Goal: Task Accomplishment & Management: Use online tool/utility

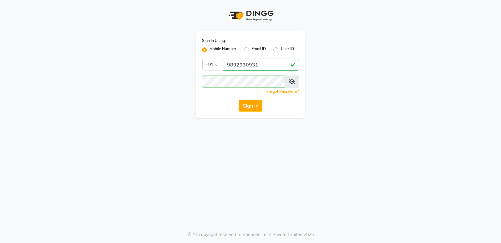
click at [253, 106] on button "Sign In" at bounding box center [251, 106] width 24 height 12
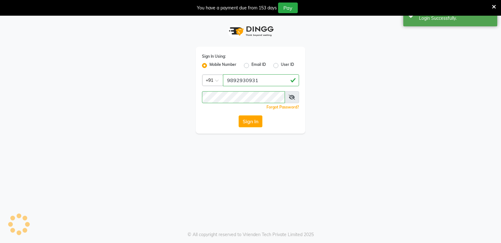
select select "service"
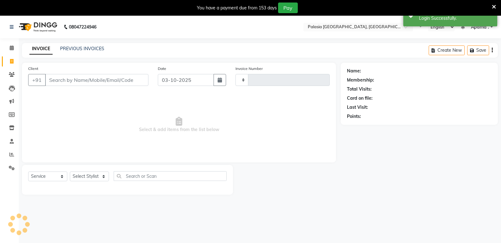
select select "en"
select select "6009"
type input "3843"
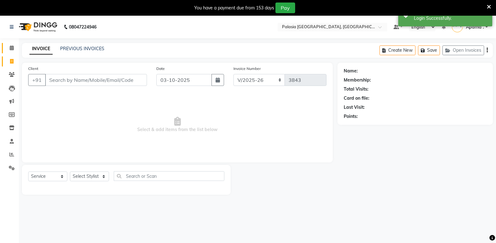
click at [9, 48] on span at bounding box center [11, 47] width 11 height 7
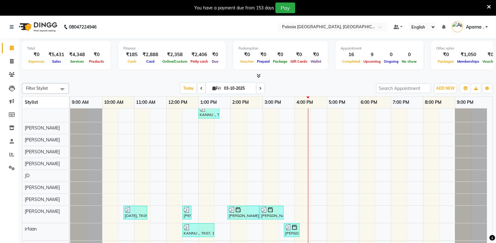
scroll to position [188, 0]
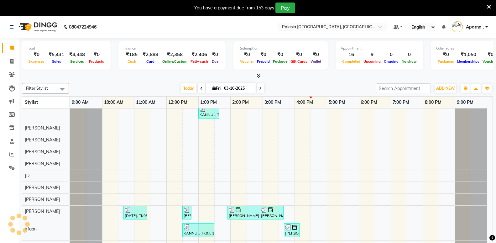
click at [229, 88] on input "03-10-2025" at bounding box center [237, 88] width 31 height 9
select select "10"
select select "2025"
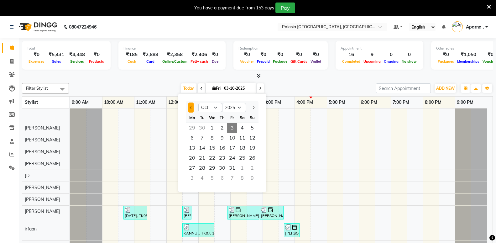
click at [191, 108] on span "Previous month" at bounding box center [191, 107] width 3 height 3
select select "9"
drag, startPoint x: 240, startPoint y: 158, endPoint x: 236, endPoint y: 156, distance: 4.7
click at [236, 156] on div "22 23 24 25 26 27 28" at bounding box center [222, 158] width 73 height 10
click at [236, 156] on span "26" at bounding box center [232, 158] width 10 height 10
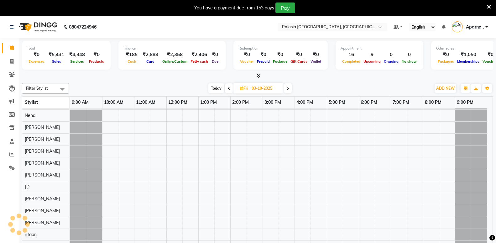
type input "26-09-2025"
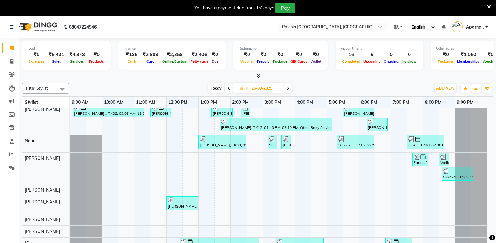
scroll to position [0, 0]
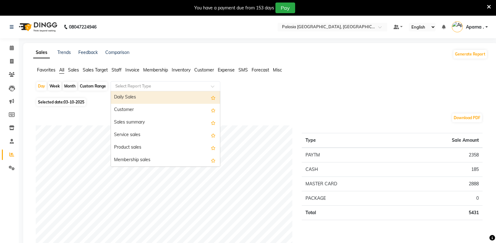
click at [265, 88] on div "Day Week Month Custom Range Select Report Type Daily Sales Customer Sales summa…" at bounding box center [260, 88] width 449 height 15
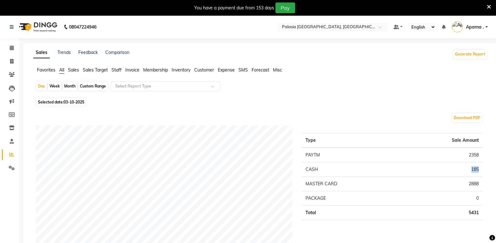
drag, startPoint x: 470, startPoint y: 170, endPoint x: 487, endPoint y: 166, distance: 17.9
click at [74, 103] on span "03-10-2025" at bounding box center [74, 102] width 21 height 5
select select "10"
select select "2025"
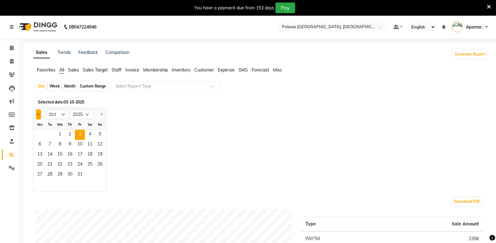
click at [39, 114] on span "Previous month" at bounding box center [39, 114] width 2 height 2
select select "9"
click at [90, 164] on span "27" at bounding box center [90, 165] width 10 height 10
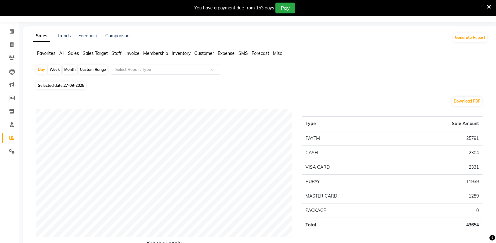
scroll to position [32, 0]
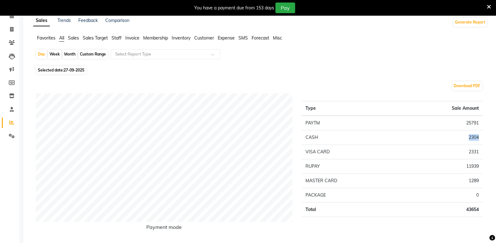
drag, startPoint x: 468, startPoint y: 139, endPoint x: 485, endPoint y: 138, distance: 16.9
click at [485, 138] on div "Type Sale Amount PAYTM 25791 CASH 2304 VISA CARD 2331 RUPAY 11939 MASTER CARD 1…" at bounding box center [392, 166] width 190 height 147
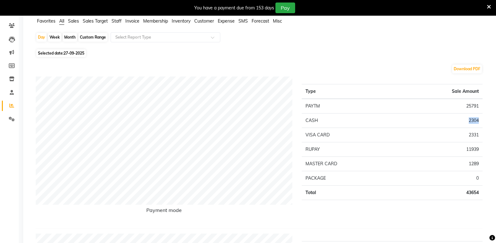
scroll to position [0, 0]
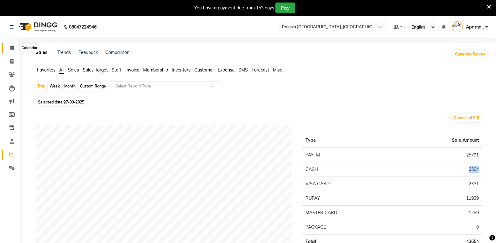
click at [10, 48] on icon at bounding box center [12, 47] width 4 height 5
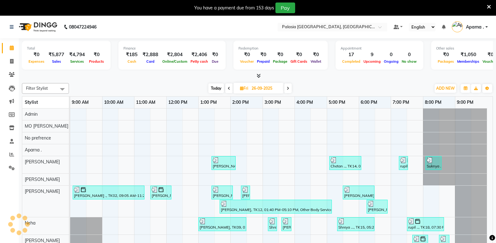
click at [264, 91] on input "26-09-2025" at bounding box center [265, 88] width 31 height 9
select select "9"
select select "2025"
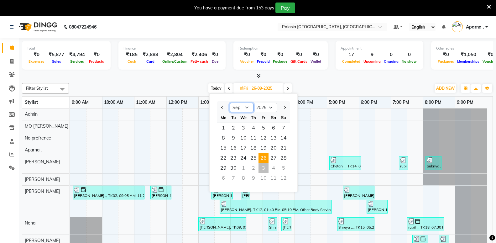
click at [248, 108] on select "Jan Feb Mar Apr May Jun Jul Aug Sep Oct Nov Dec" at bounding box center [242, 107] width 24 height 9
select select "10"
click option "Oct" at bounding box center [0, 0] width 0 height 0
click at [263, 128] on span "3" at bounding box center [263, 128] width 10 height 10
type input "03-10-2025"
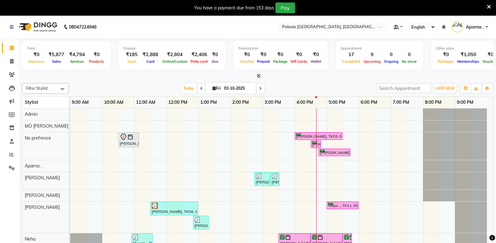
click at [218, 86] on span "Fri" at bounding box center [216, 88] width 11 height 5
select select "10"
select select "2025"
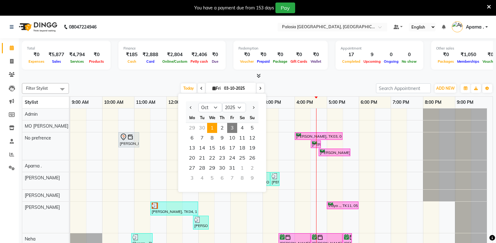
click at [210, 126] on span "1" at bounding box center [212, 128] width 10 height 10
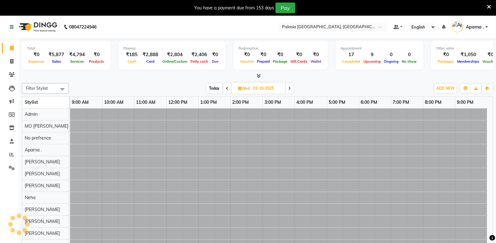
type input "01-10-2025"
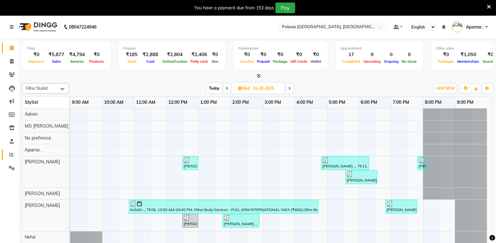
click at [12, 151] on link "Reports" at bounding box center [9, 154] width 15 height 10
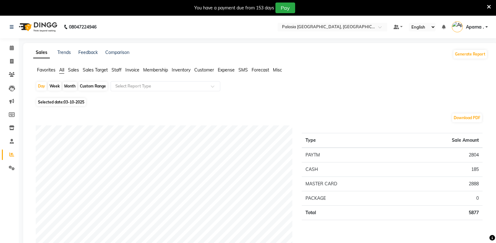
click at [72, 105] on span "Selected date: 03-10-2025" at bounding box center [60, 102] width 49 height 8
select select "10"
select select "2025"
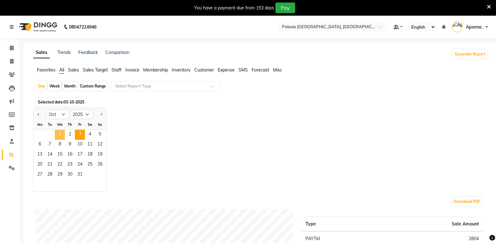
click at [59, 135] on span "1" at bounding box center [60, 135] width 10 height 10
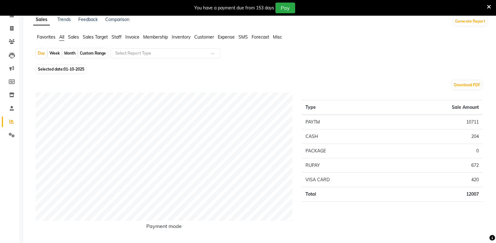
scroll to position [32, 0]
drag, startPoint x: 468, startPoint y: 138, endPoint x: 482, endPoint y: 133, distance: 14.9
click at [482, 133] on div "Type Sale Amount PAYTM 10711 CASH 204 PACKAGE 0 RUPAY 672 VISA CARD 420 Total 1…" at bounding box center [392, 166] width 190 height 147
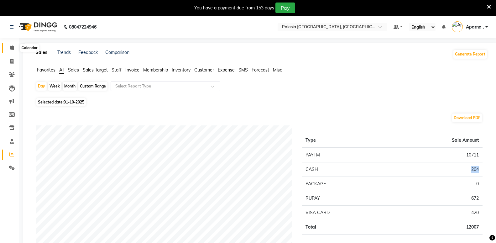
click at [14, 47] on span at bounding box center [11, 47] width 11 height 7
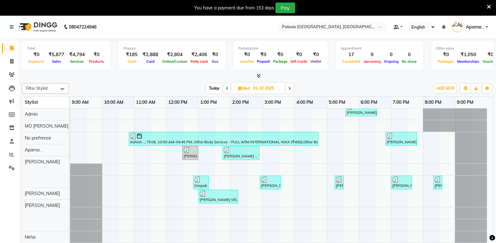
scroll to position [68, 0]
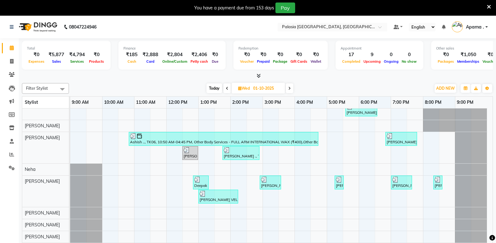
drag, startPoint x: 397, startPoint y: 137, endPoint x: 345, endPoint y: 139, distance: 52.0
click at [345, 139] on div "Arpit Jain, TK02, 12:30 PM-01:00 PM, Other Hair Services - MALE BEARD TRIM Shiv…" at bounding box center [281, 193] width 422 height 305
drag, startPoint x: 392, startPoint y: 143, endPoint x: 325, endPoint y: 143, distance: 66.7
click at [325, 143] on div "Arpit Jain, TK02, 12:30 PM-01:00 PM, Other Hair Services - MALE BEARD TRIM Shiv…" at bounding box center [281, 193] width 422 height 305
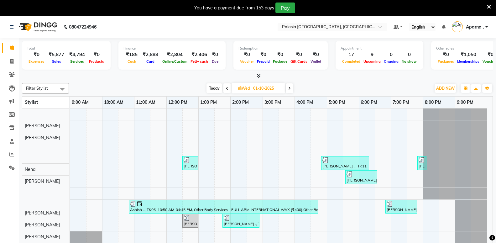
scroll to position [0, 0]
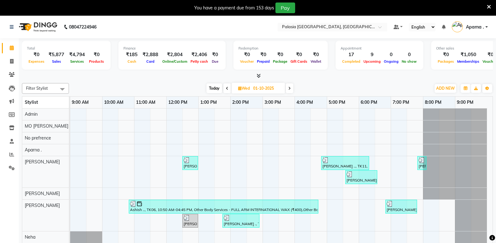
click at [271, 91] on input "01-10-2025" at bounding box center [266, 88] width 31 height 9
select select "10"
select select "2025"
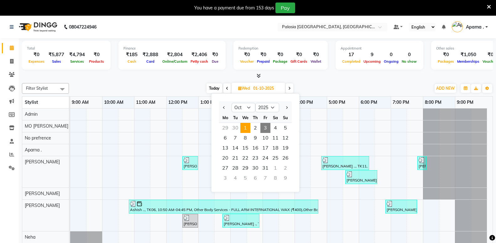
click at [266, 130] on span "3" at bounding box center [265, 128] width 10 height 10
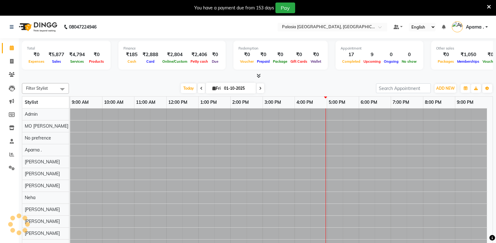
type input "03-10-2025"
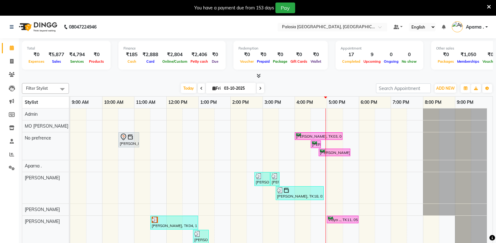
click at [276, 85] on div "Today Fri 03-10-2025" at bounding box center [222, 88] width 301 height 9
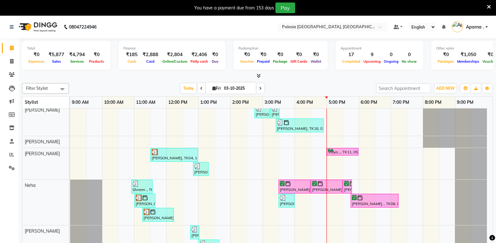
scroll to position [169, 0]
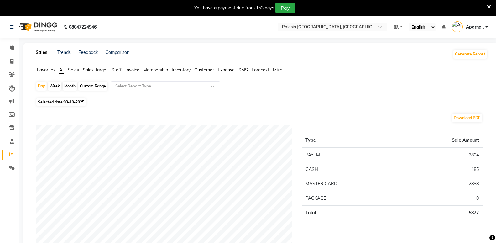
click at [74, 71] on span "Sales" at bounding box center [73, 70] width 11 height 6
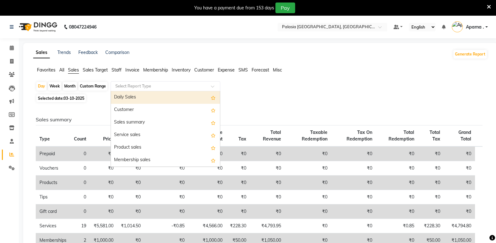
click at [161, 85] on input "text" at bounding box center [159, 86] width 90 height 6
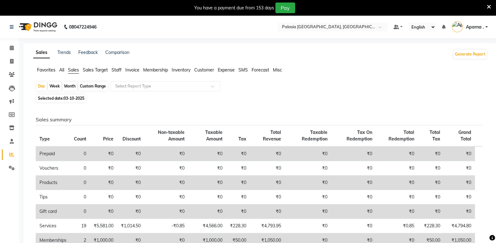
click at [298, 96] on div "Selected date: 03-10-2025" at bounding box center [262, 98] width 452 height 7
click at [152, 86] on input "text" at bounding box center [159, 86] width 90 height 6
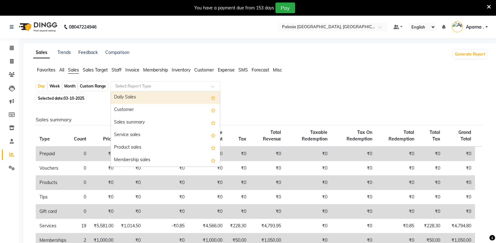
click at [270, 105] on div "Sales summary Type Count Price Discount Non-taxable Amount Taxable Amount Tax T…" at bounding box center [259, 246] width 457 height 284
click at [137, 84] on input "text" at bounding box center [159, 86] width 90 height 6
click at [259, 89] on div "Day Week Month Custom Range Select Report Type Daily Sales Customer Sales summa…" at bounding box center [260, 86] width 449 height 11
click at [137, 88] on input "text" at bounding box center [159, 86] width 90 height 6
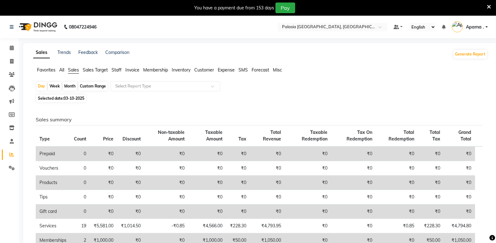
click at [285, 98] on div "Selected date: 03-10-2025" at bounding box center [262, 98] width 452 height 7
click at [79, 101] on span "Selected date: 03-10-2025" at bounding box center [60, 98] width 49 height 8
select select "10"
select select "2025"
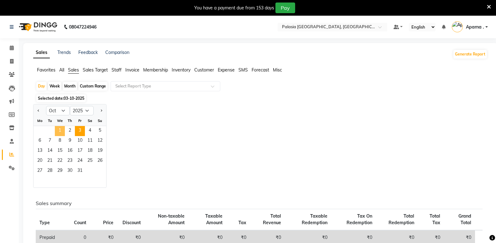
click at [60, 129] on span "1" at bounding box center [60, 131] width 10 height 10
click at [220, 70] on span "Expense" at bounding box center [226, 70] width 17 height 6
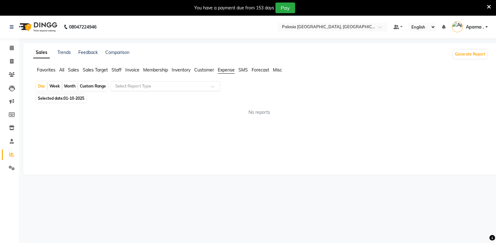
click at [168, 85] on input "text" at bounding box center [159, 86] width 90 height 6
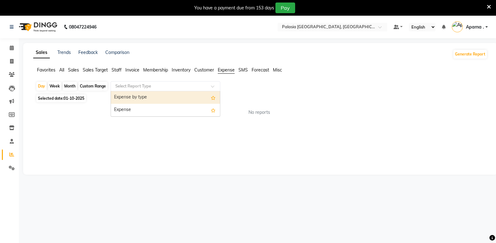
click at [166, 98] on div "Expense by type" at bounding box center [165, 97] width 109 height 13
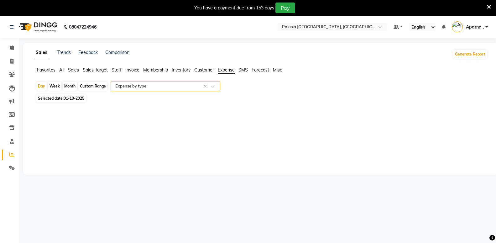
click at [152, 90] on div "Select Report Type × Expense by type ×" at bounding box center [166, 86] width 110 height 10
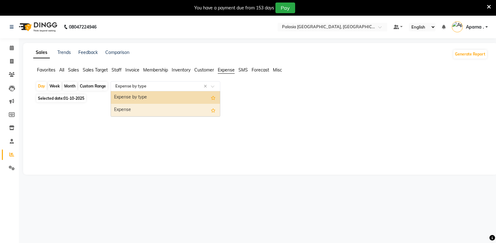
click at [154, 112] on div "Expense" at bounding box center [165, 110] width 109 height 13
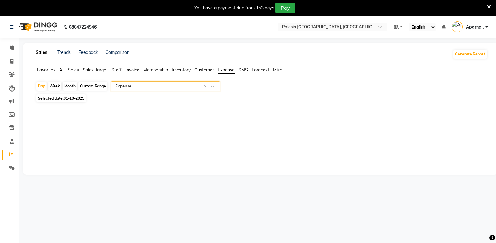
click at [156, 82] on div "Select Report Type × Expense ×" at bounding box center [166, 86] width 110 height 10
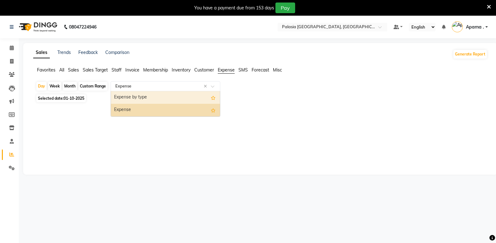
click at [158, 97] on div "Expense by type" at bounding box center [165, 97] width 109 height 13
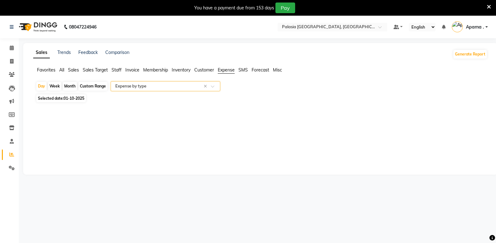
click at [66, 100] on span "01-10-2025" at bounding box center [74, 98] width 21 height 5
select select "10"
select select "2025"
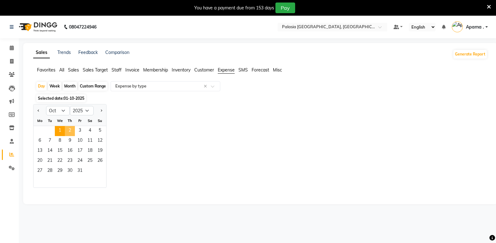
click at [66, 132] on span "2" at bounding box center [70, 131] width 10 height 10
select select "full_report"
select select "csv"
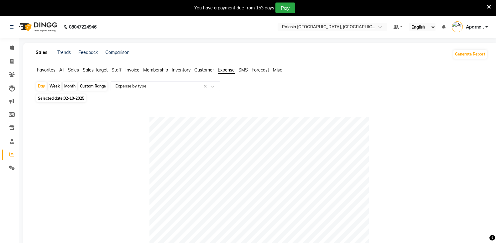
click at [77, 101] on span "Selected date: 02-10-2025" at bounding box center [60, 98] width 49 height 8
select select "10"
select select "2025"
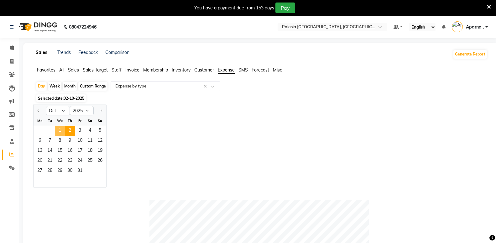
click at [62, 131] on span "1" at bounding box center [60, 131] width 10 height 10
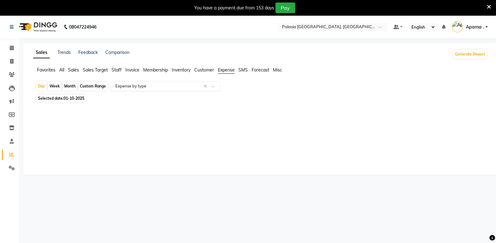
click at [141, 89] on input "text" at bounding box center [159, 86] width 90 height 6
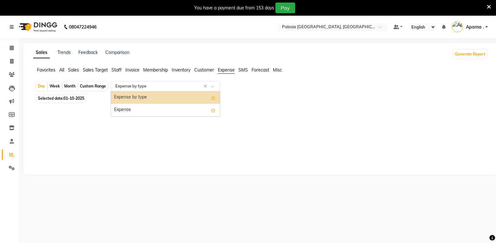
click at [142, 99] on div "Expense by type" at bounding box center [165, 97] width 109 height 13
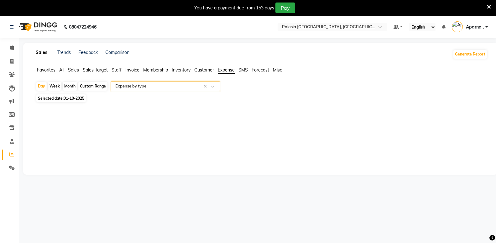
click at [73, 102] on span "Selected date: 01-10-2025" at bounding box center [60, 98] width 49 height 8
select select "10"
select select "2025"
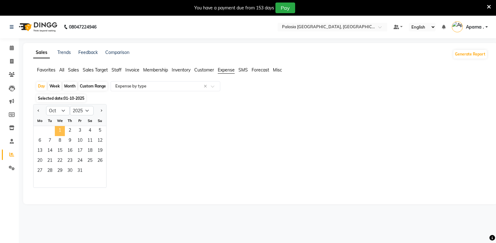
click at [61, 131] on span "1" at bounding box center [60, 131] width 10 height 10
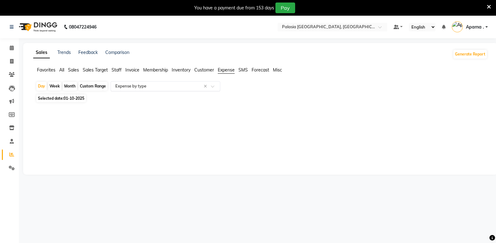
click at [134, 89] on div "Select Report Type × Expense by type ×" at bounding box center [166, 86] width 110 height 10
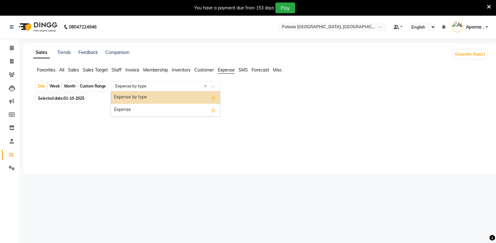
click at [137, 101] on div "Expense by type" at bounding box center [165, 97] width 109 height 13
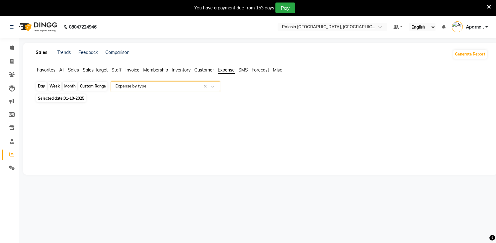
click at [40, 87] on div "Day" at bounding box center [41, 86] width 10 height 9
select select "10"
select select "2025"
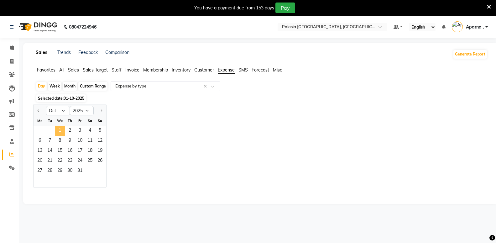
click at [58, 134] on span "1" at bounding box center [60, 131] width 10 height 10
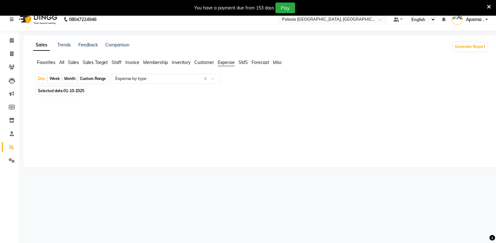
scroll to position [16, 0]
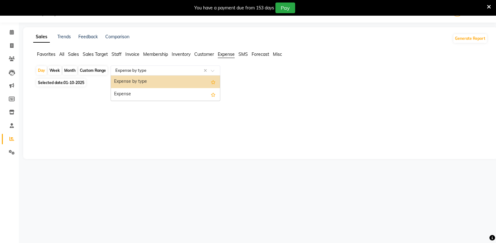
click at [154, 75] on div "Select Report Type × Expense by type ×" at bounding box center [166, 70] width 110 height 10
click at [152, 82] on div "Expense by type" at bounding box center [165, 81] width 109 height 13
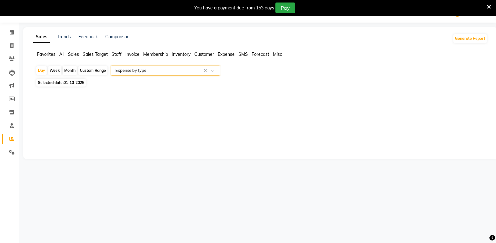
click at [150, 73] on input "text" at bounding box center [159, 70] width 90 height 6
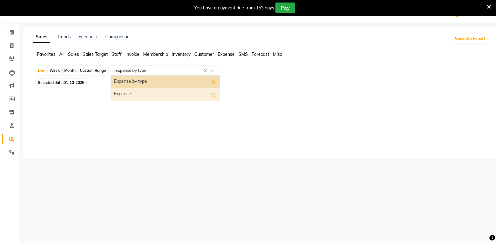
click at [152, 92] on div "Expense" at bounding box center [165, 94] width 109 height 13
